Goal: Transaction & Acquisition: Subscribe to service/newsletter

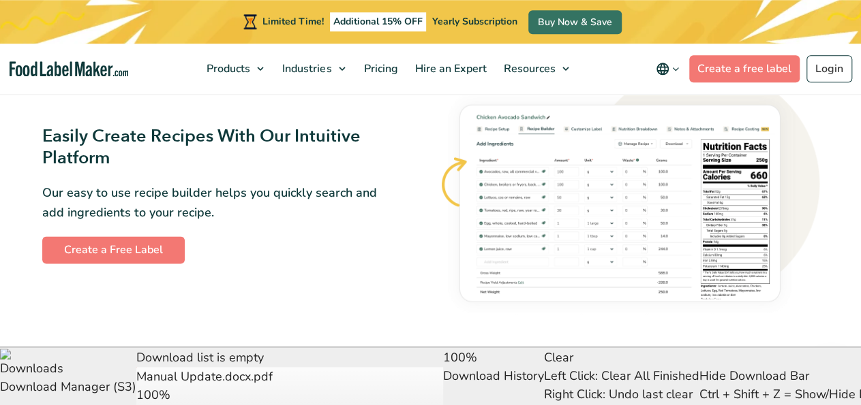
scroll to position [779, 0]
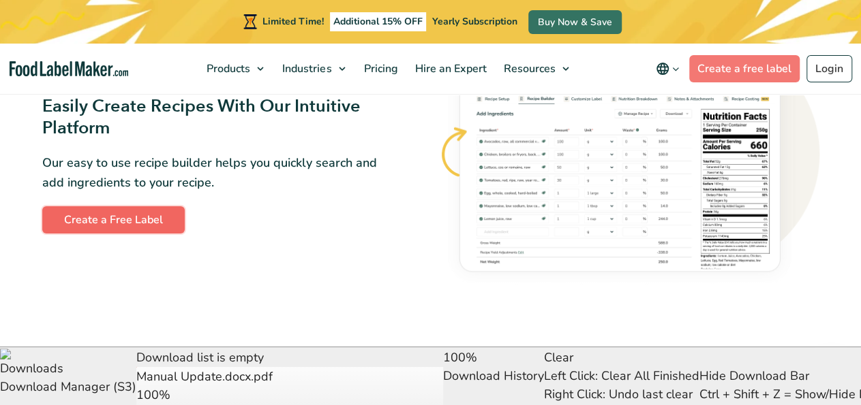
click at [97, 220] on link "Create a Free Label" at bounding box center [113, 219] width 142 height 27
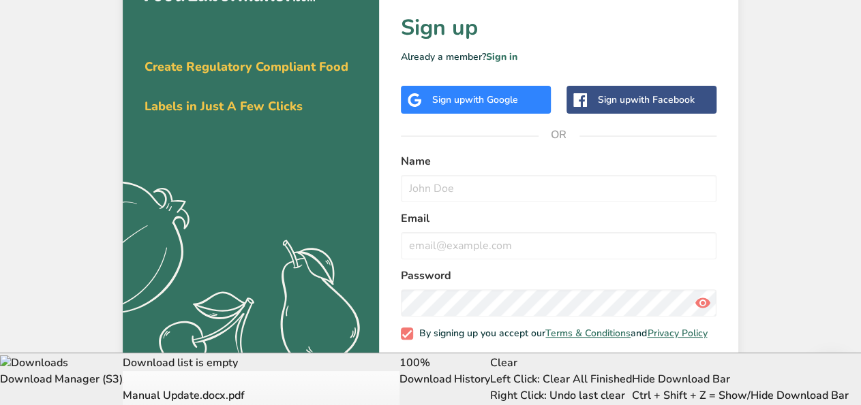
scroll to position [67, 0]
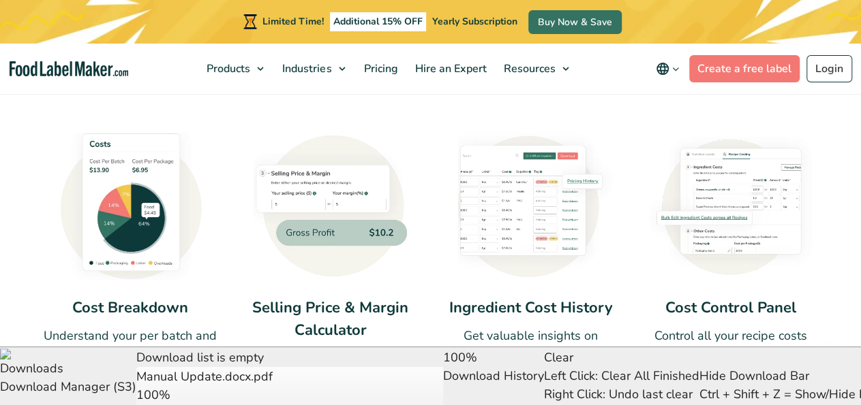
scroll to position [786, 0]
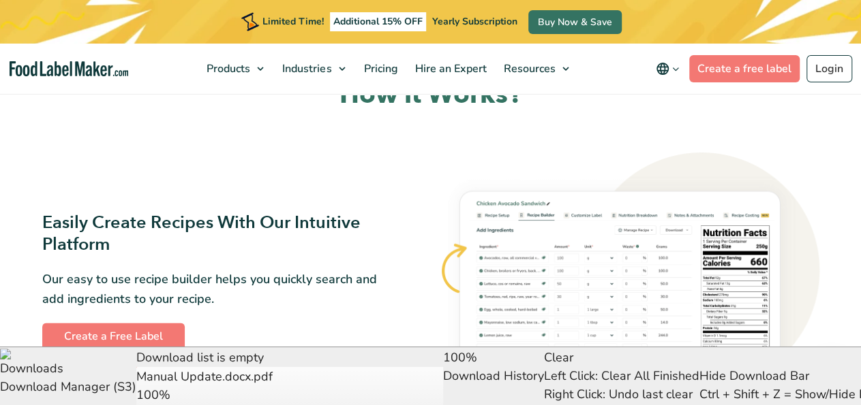
scroll to position [734, 0]
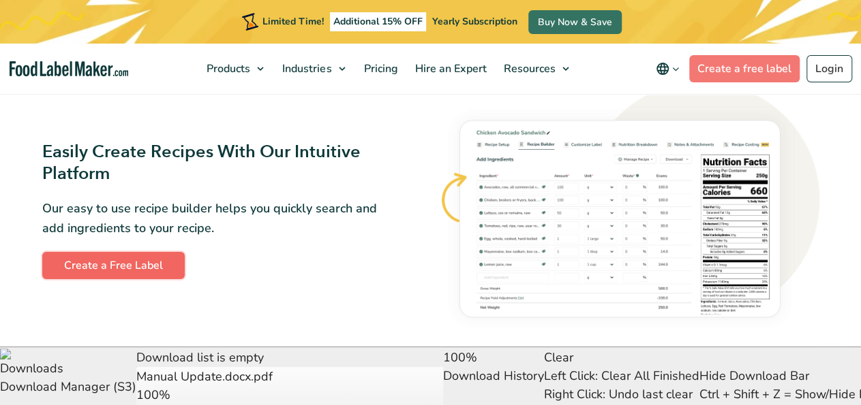
click at [123, 262] on link "Create a Free Label" at bounding box center [113, 265] width 142 height 27
